Goal: Information Seeking & Learning: Learn about a topic

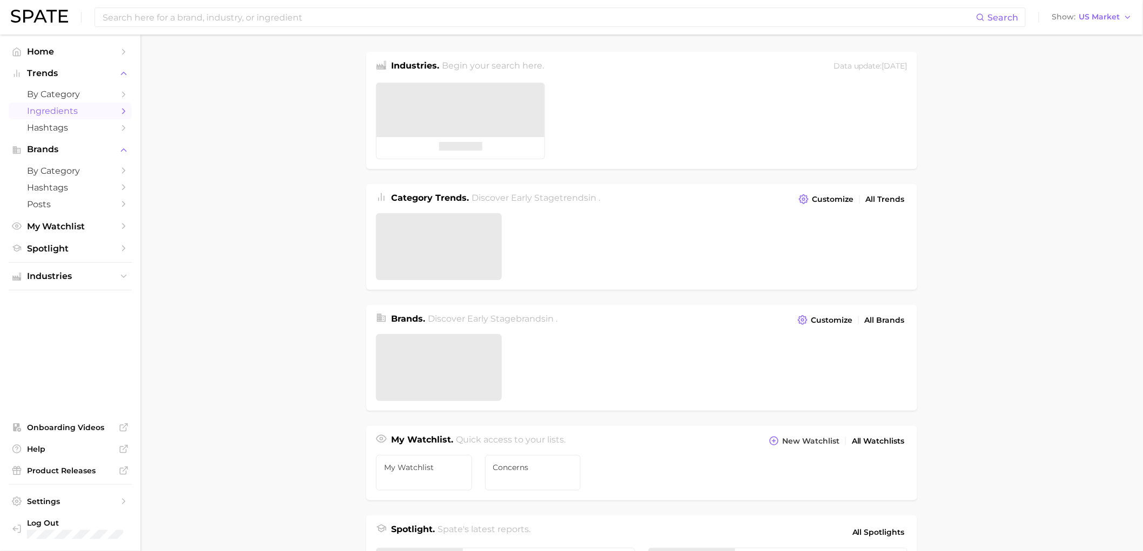
click at [56, 112] on span "Ingredients" at bounding box center [70, 111] width 86 height 10
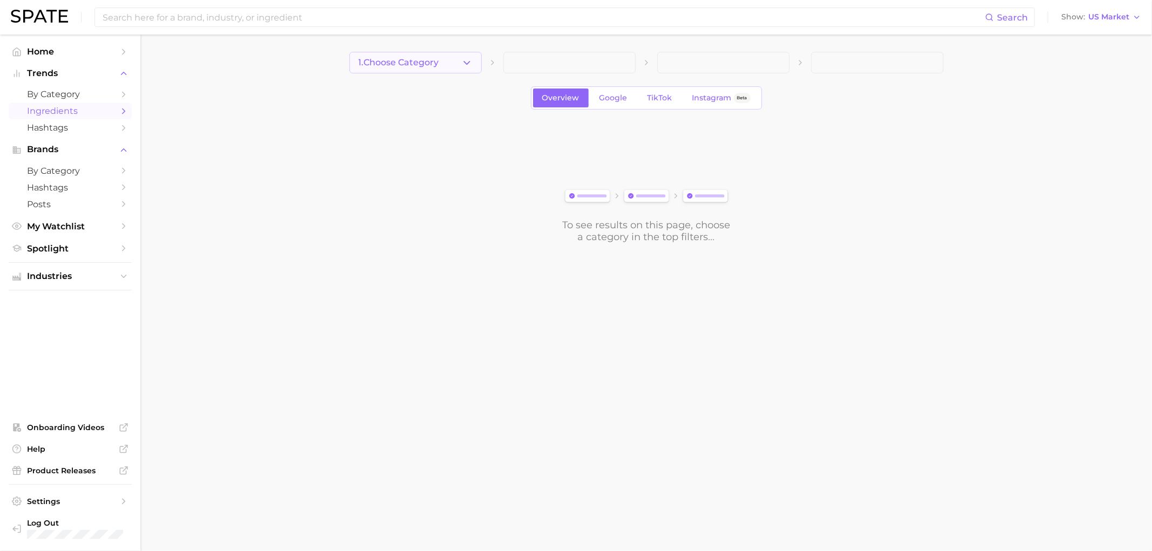
click at [422, 58] on span "1. Choose Category" at bounding box center [399, 63] width 80 height 10
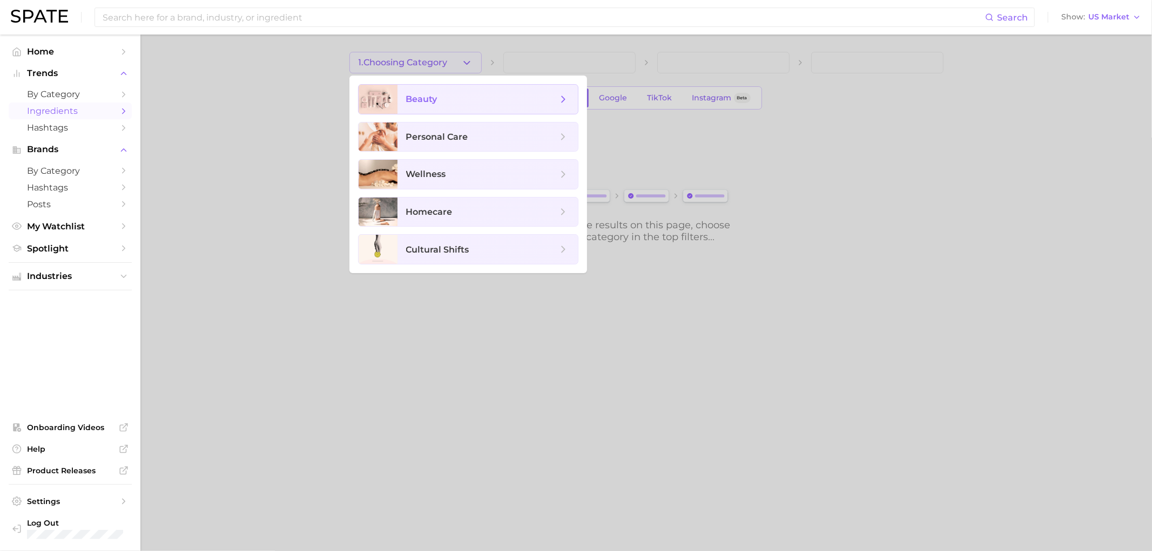
click at [422, 98] on span "beauty" at bounding box center [421, 99] width 31 height 10
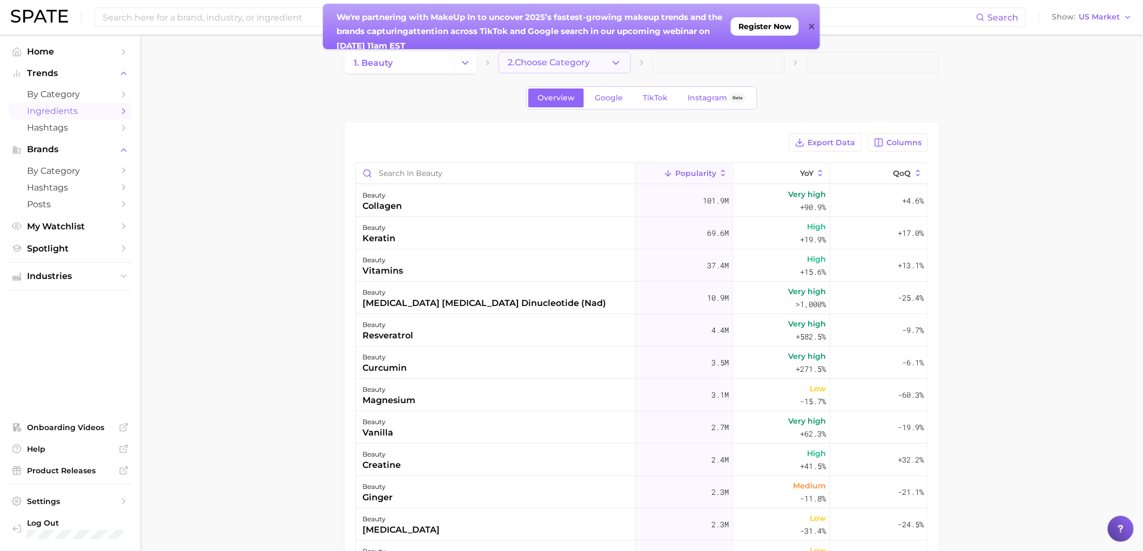
click at [581, 67] on span "2. Choose Category" at bounding box center [549, 63] width 82 height 10
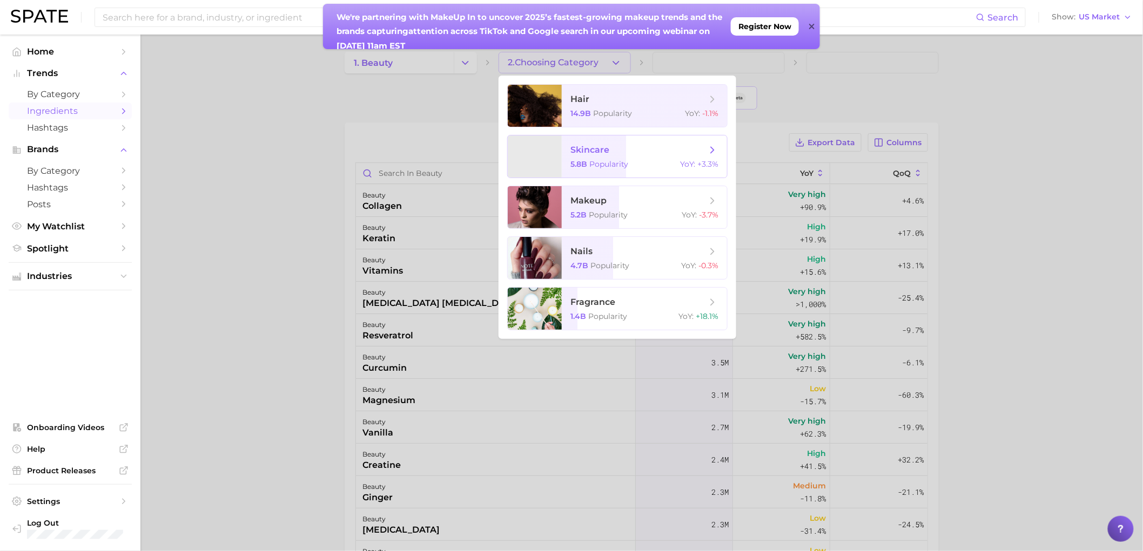
click at [592, 157] on span "skincare 5.8b Popularity YoY : +3.3%" at bounding box center [644, 157] width 165 height 42
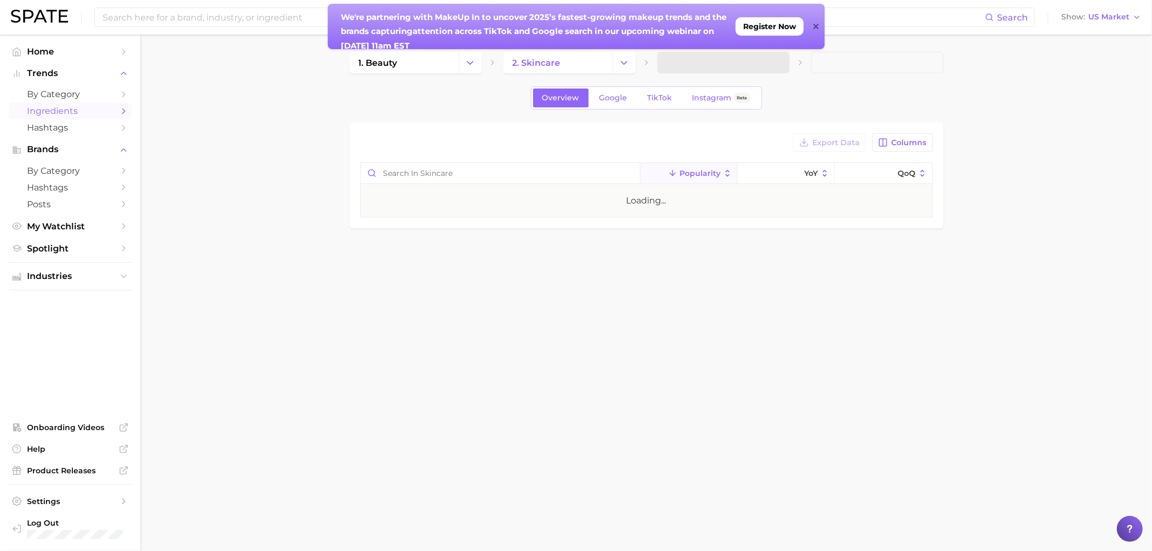
click at [817, 25] on icon at bounding box center [815, 26] width 5 height 5
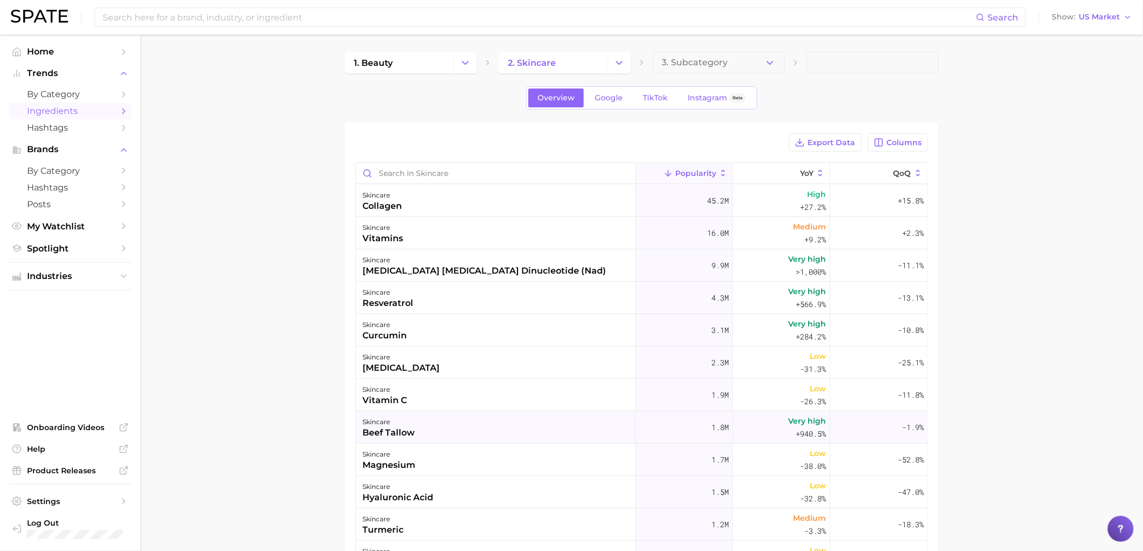
click at [402, 435] on div "beef tallow" at bounding box center [388, 433] width 52 height 13
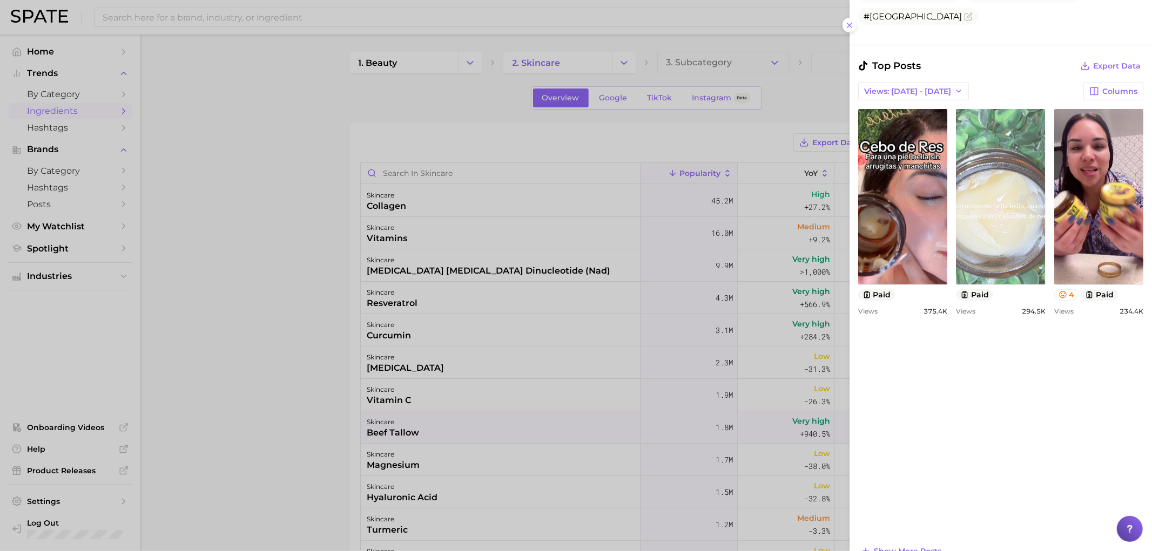
scroll to position [480, 0]
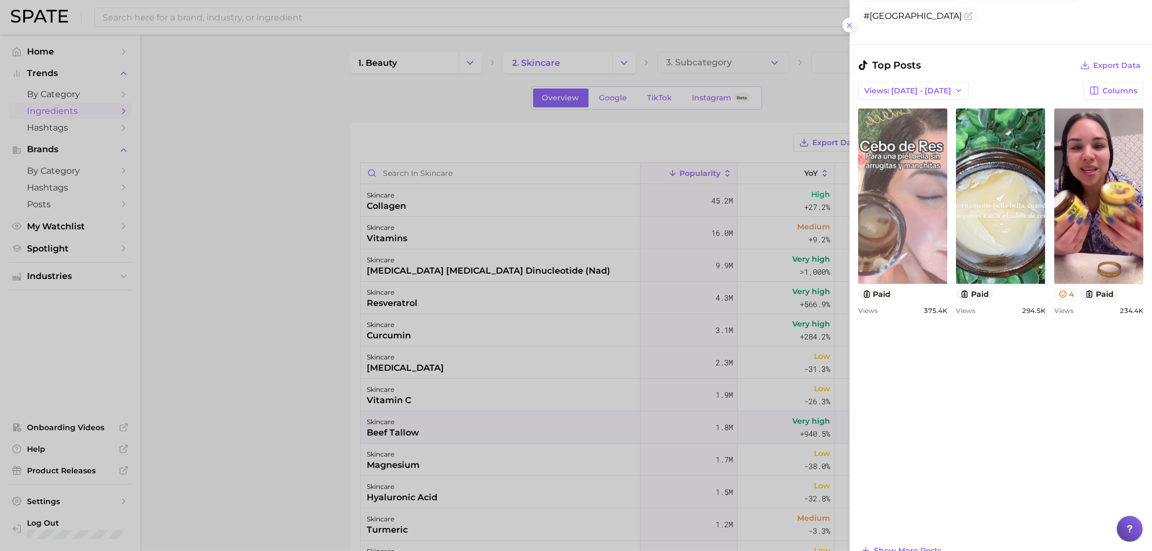
click at [937, 204] on link "view post on TikTok" at bounding box center [902, 197] width 89 height 176
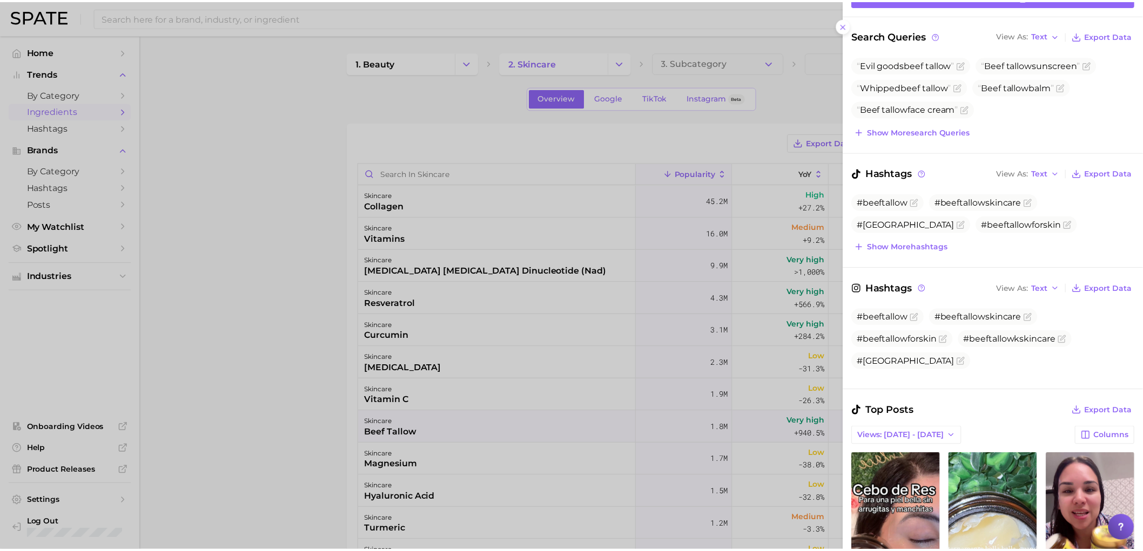
scroll to position [0, 0]
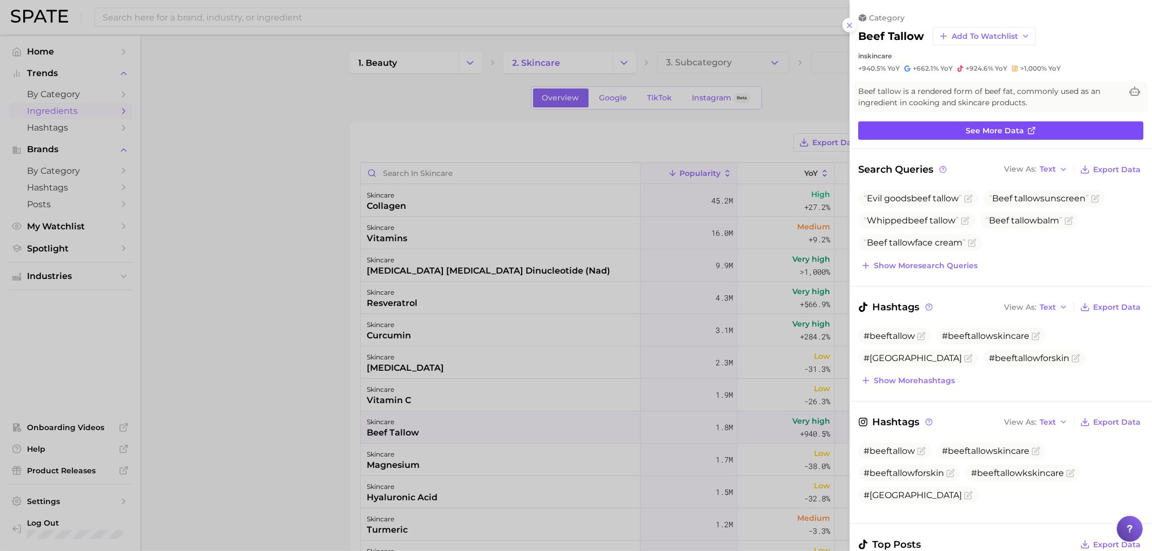
click at [995, 127] on span "See more data" at bounding box center [995, 130] width 58 height 9
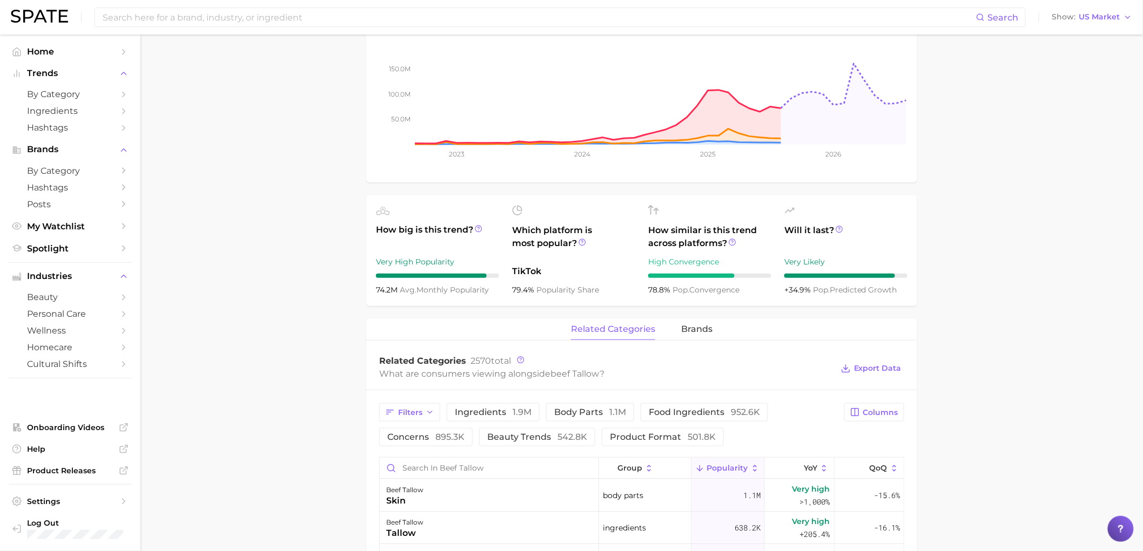
scroll to position [240, 0]
click at [429, 412] on icon "button" at bounding box center [430, 412] width 9 height 9
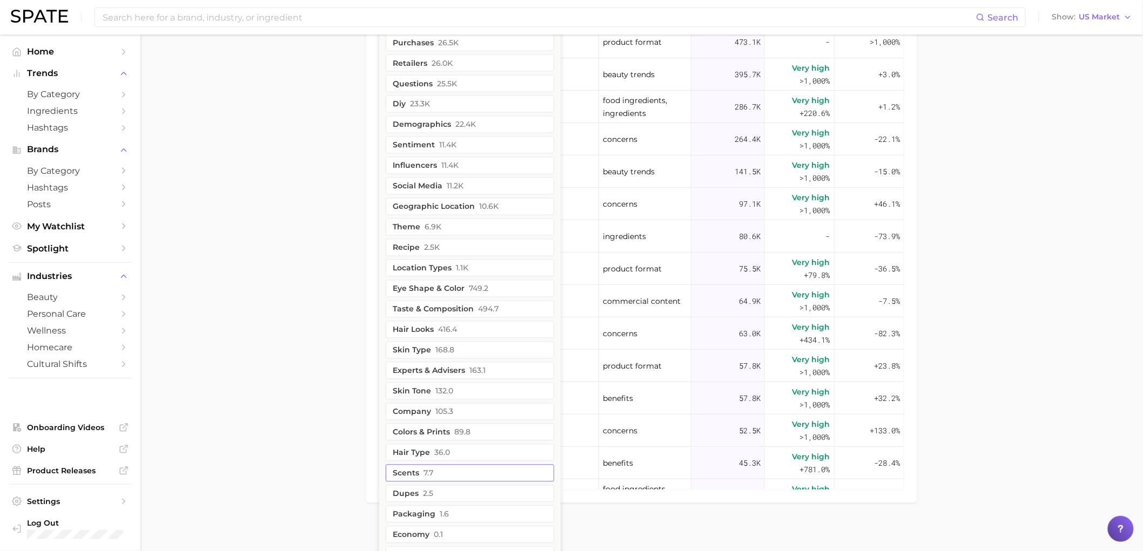
scroll to position [778, 0]
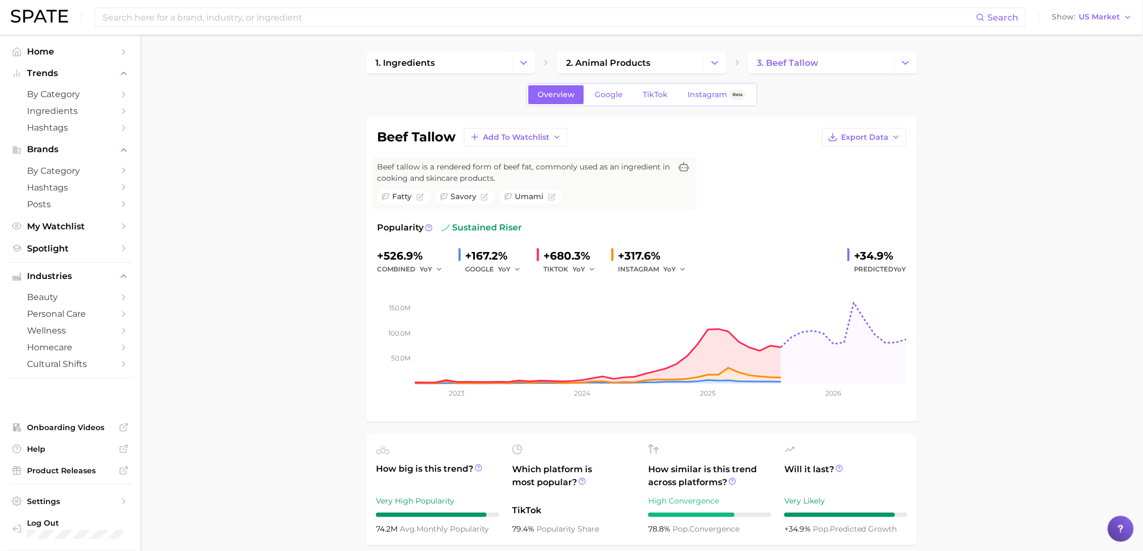
scroll to position [240, 0]
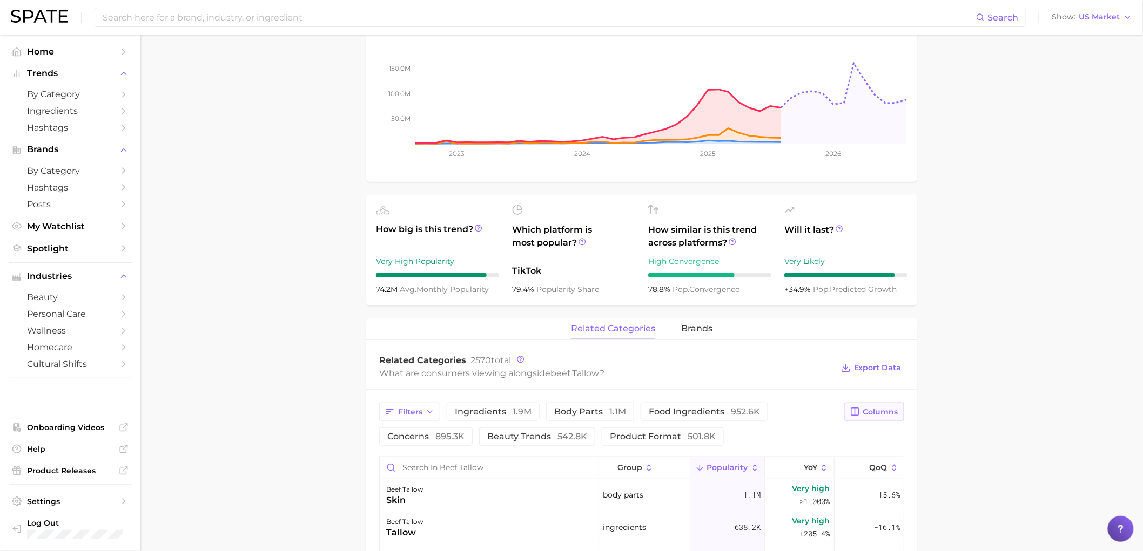
click at [885, 409] on span "Columns" at bounding box center [880, 412] width 35 height 9
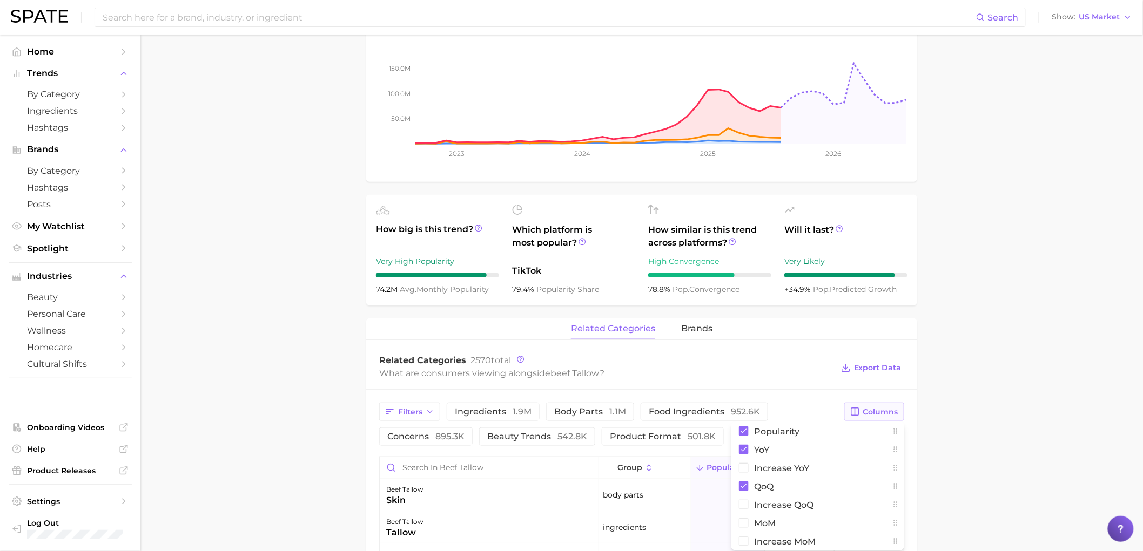
click at [885, 409] on span "Columns" at bounding box center [880, 412] width 35 height 9
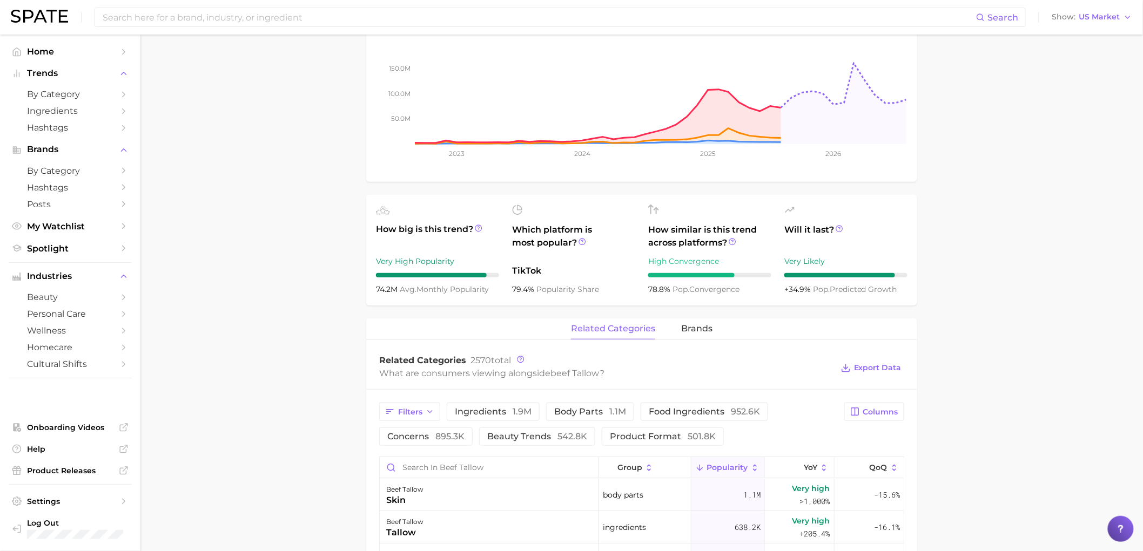
click at [974, 388] on main "1. ingredients 2. animal products 3. beef tallow Overview Google TikTok Instagr…" at bounding box center [641, 435] width 1002 height 1280
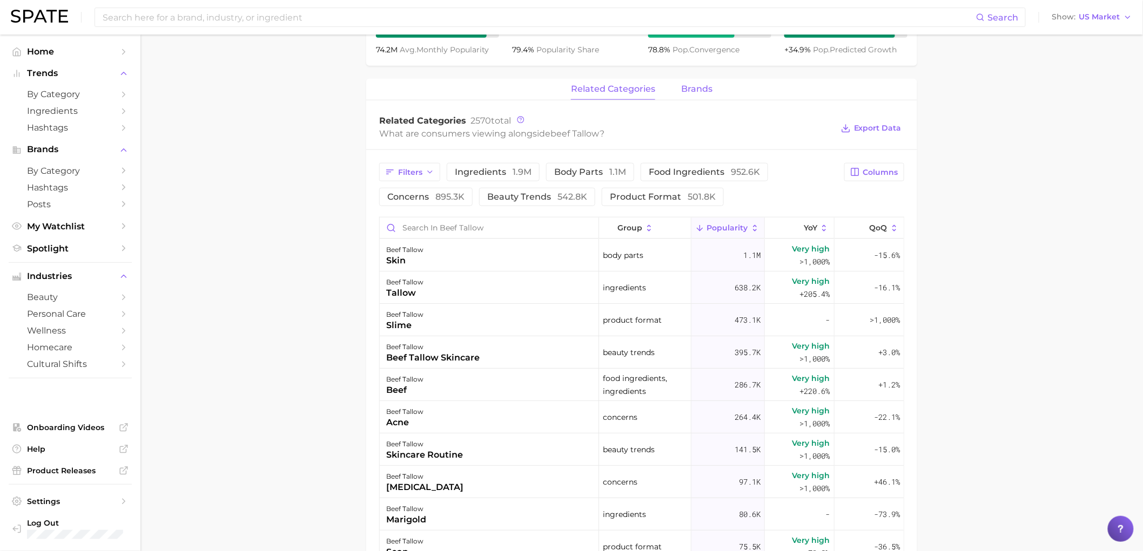
click at [699, 89] on span "brands" at bounding box center [696, 89] width 31 height 10
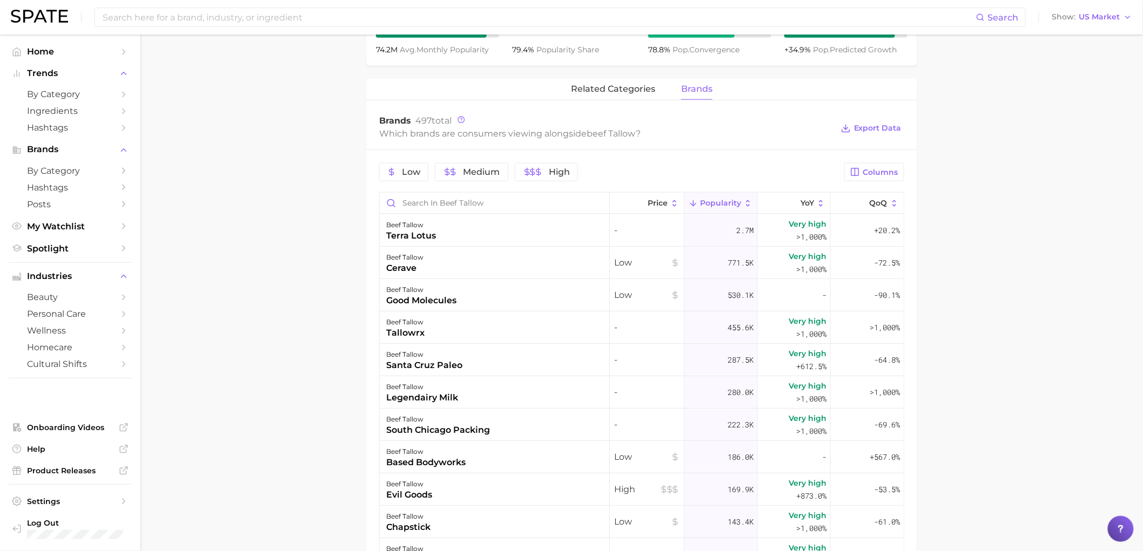
scroll to position [0, 0]
